Goal: Information Seeking & Learning: Learn about a topic

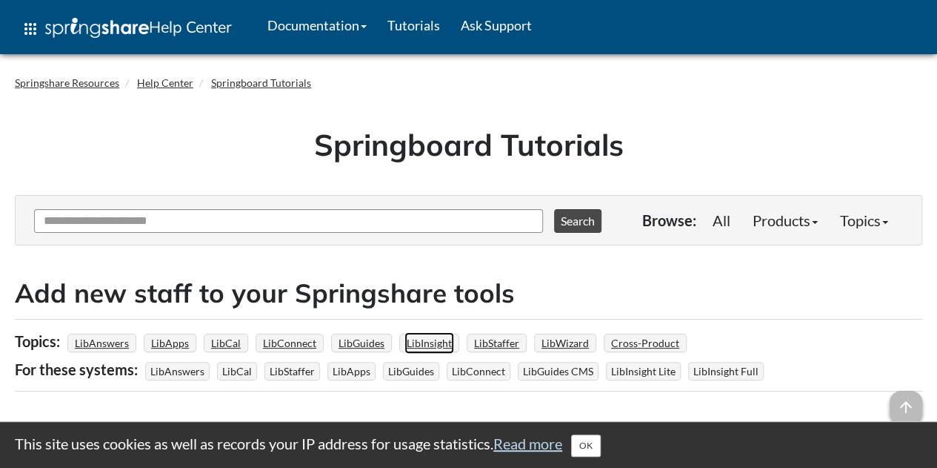
click at [422, 345] on link "LibInsight" at bounding box center [430, 342] width 50 height 21
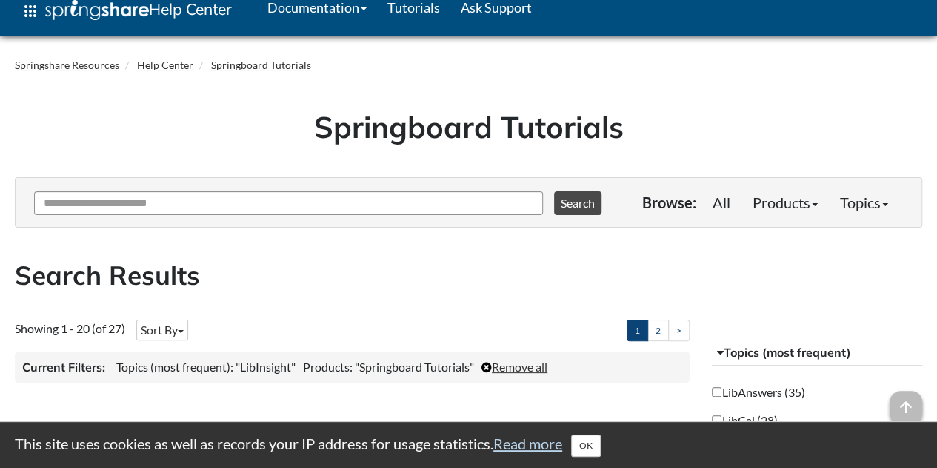
scroll to position [24, 0]
